Goal: Find specific page/section: Find specific page/section

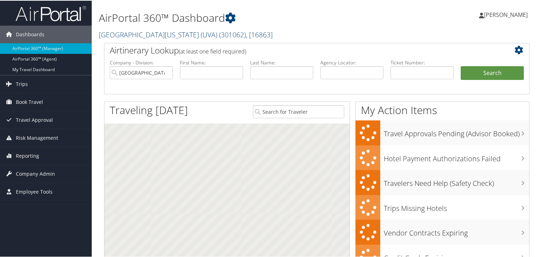
click at [169, 32] on link "[GEOGRAPHIC_DATA][US_STATE] (UVA) ( 301062 ) , [ 16863 ]" at bounding box center [186, 34] width 174 height 10
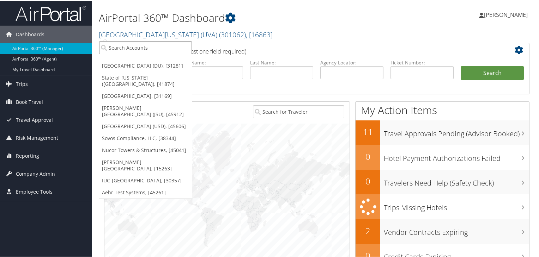
click at [160, 44] on input "search" at bounding box center [145, 47] width 93 height 13
type input "JSU"
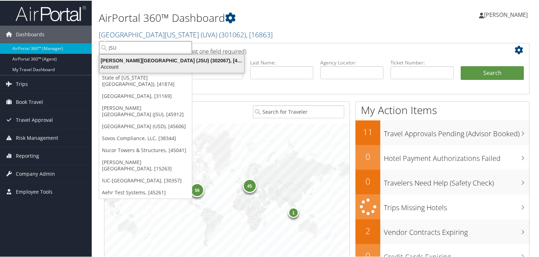
click at [146, 68] on div "Account" at bounding box center [171, 66] width 153 height 6
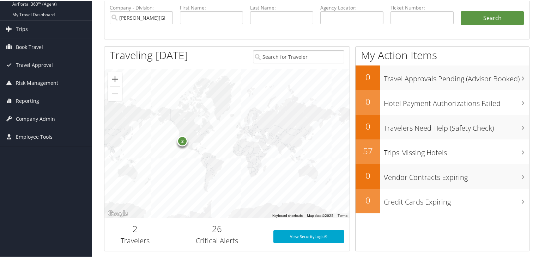
scroll to position [51, 0]
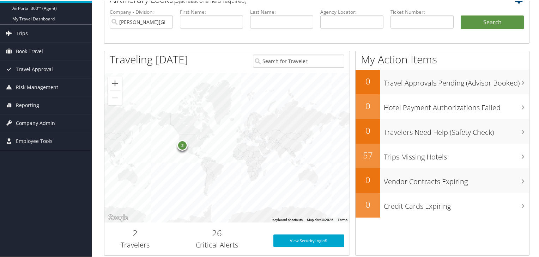
click at [37, 122] on span "Company Admin" at bounding box center [35, 123] width 39 height 18
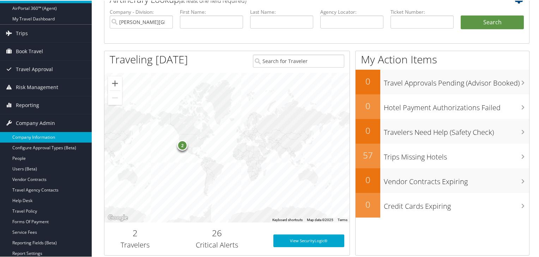
click at [37, 137] on link "Company Information" at bounding box center [46, 136] width 92 height 11
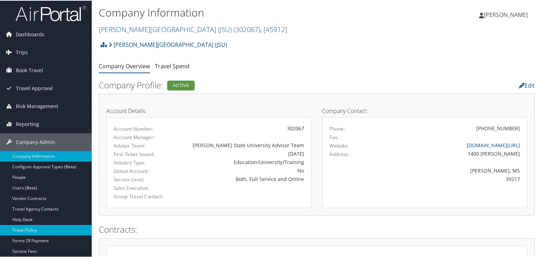
click at [35, 233] on link "Travel Policy" at bounding box center [46, 230] width 92 height 11
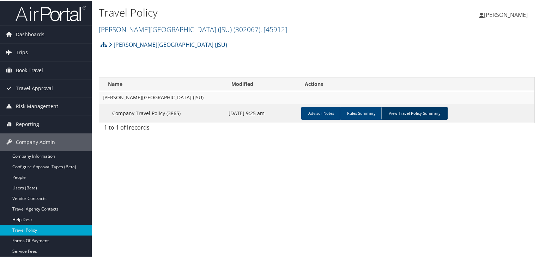
click at [396, 109] on link "View Travel Policy Summary" at bounding box center [414, 112] width 66 height 13
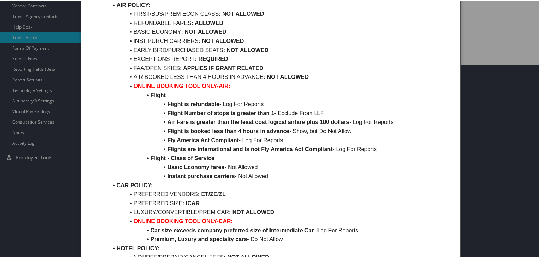
scroll to position [202, 0]
